Goal: Check status: Check status

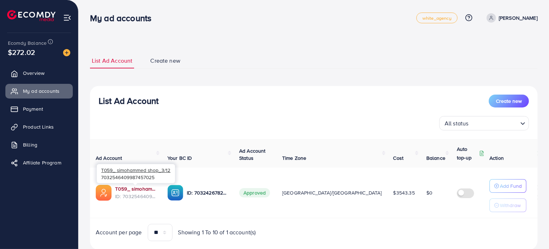
click at [123, 188] on link "T059_ simohammed shop_3/12" at bounding box center [135, 188] width 41 height 7
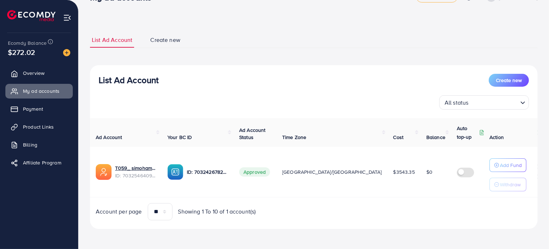
scroll to position [0, 3]
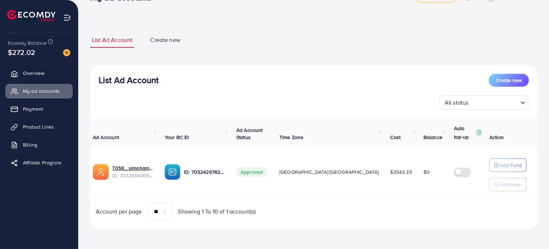
drag, startPoint x: 152, startPoint y: 156, endPoint x: 104, endPoint y: 156, distance: 48.8
click at [104, 156] on td "T059_ simohammed shop_3/12 ID: 7032546409987457025" at bounding box center [123, 172] width 72 height 51
drag, startPoint x: 152, startPoint y: 155, endPoint x: 98, endPoint y: 157, distance: 53.9
click at [98, 157] on div "T059_ simohammed shop_3/12 7032546409987457025" at bounding box center [133, 152] width 78 height 19
copy div "7032546409987457025"
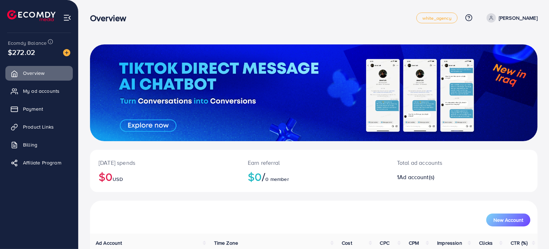
scroll to position [62, 0]
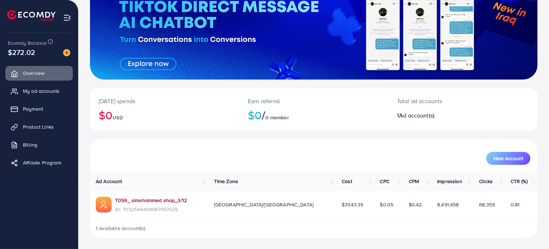
click at [148, 199] on link "T059_ simohammed shop_3/12" at bounding box center [151, 200] width 72 height 7
click at [221, 147] on div "New Account" at bounding box center [313, 155] width 445 height 19
